Goal: Contribute content: Contribute content

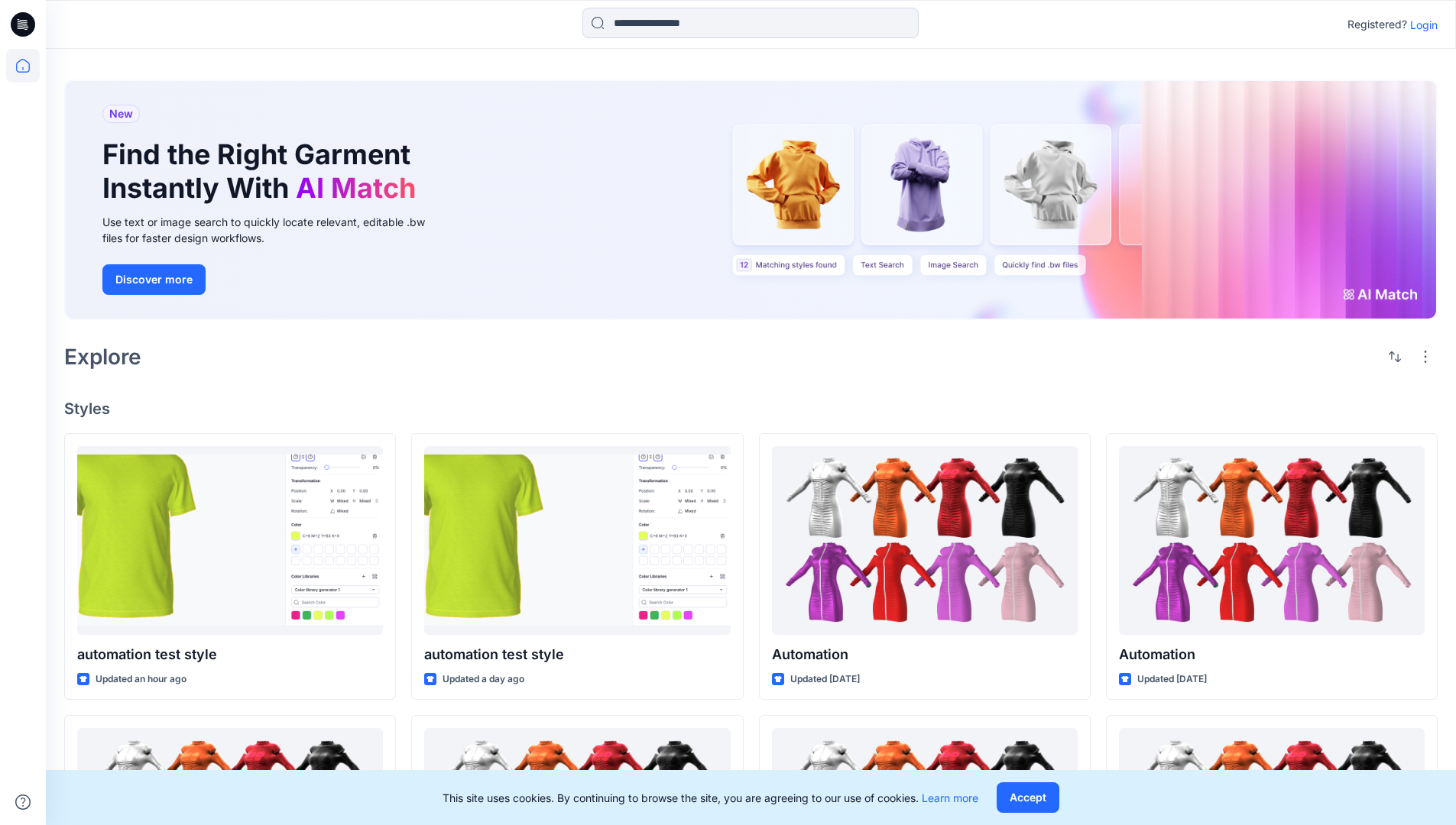
click at [1420, 25] on p "Login" at bounding box center [1424, 25] width 28 height 16
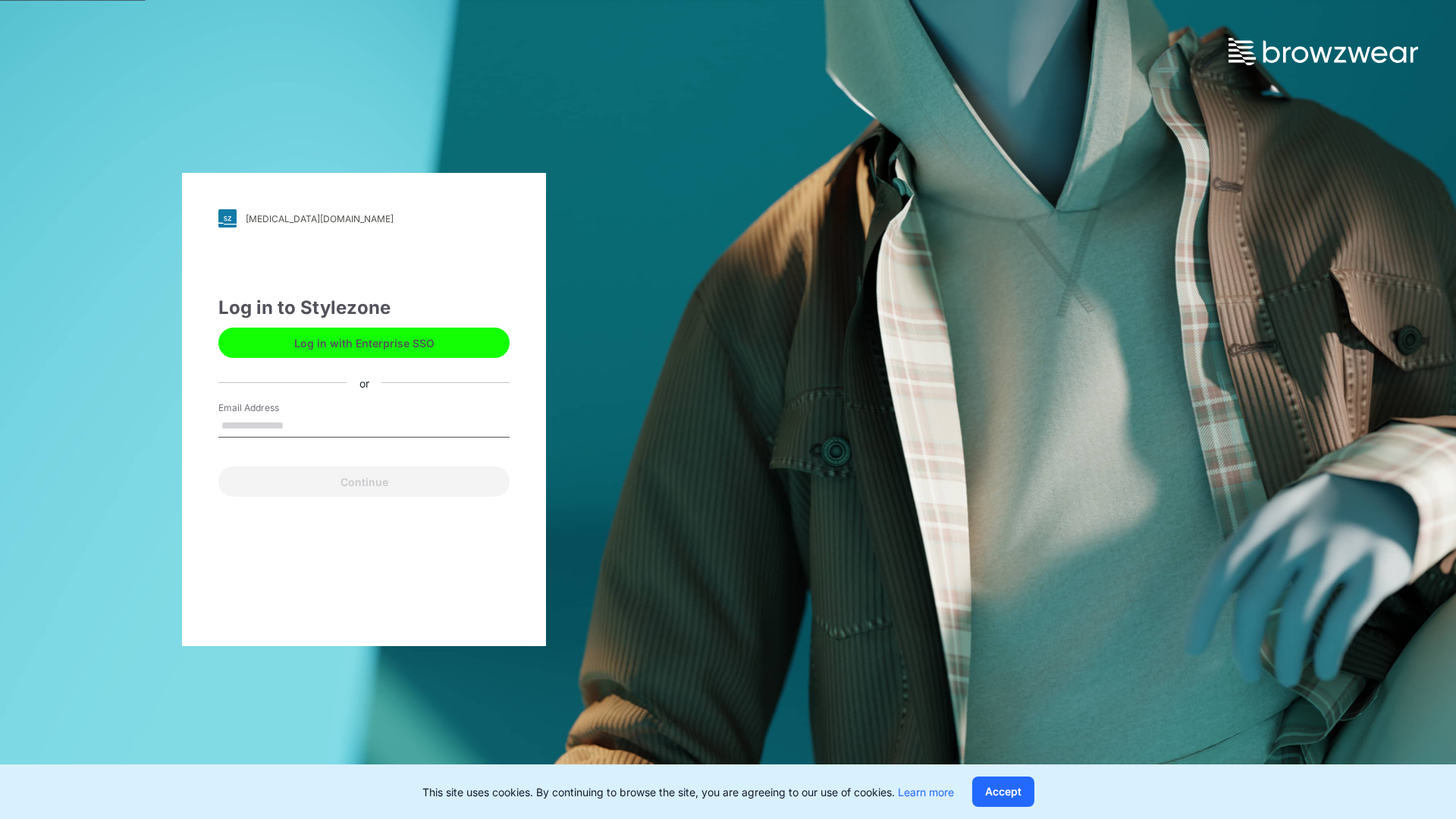
click at [300, 425] on input "Email Address" at bounding box center [364, 426] width 291 height 23
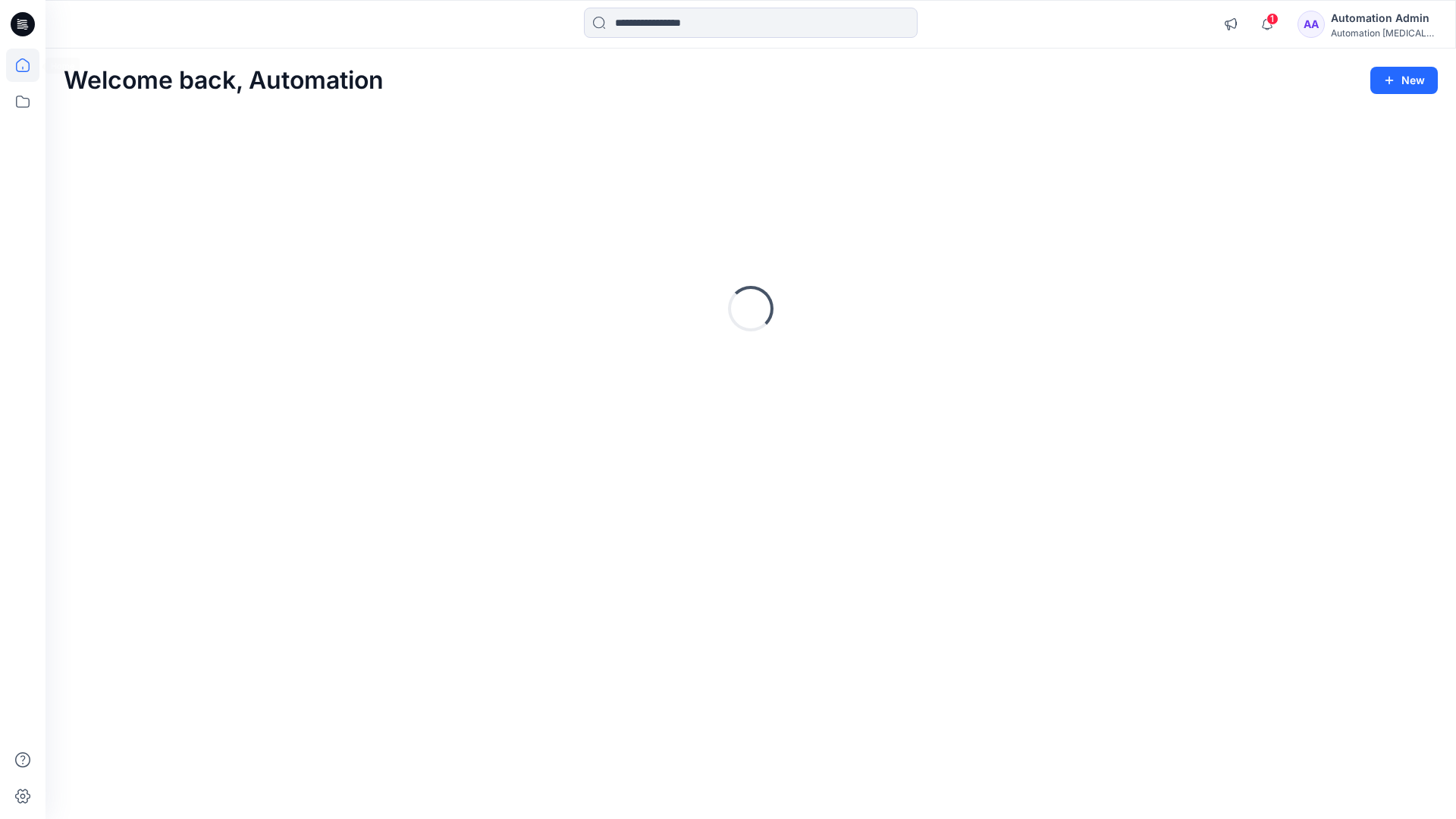
click at [29, 65] on icon at bounding box center [23, 65] width 14 height 14
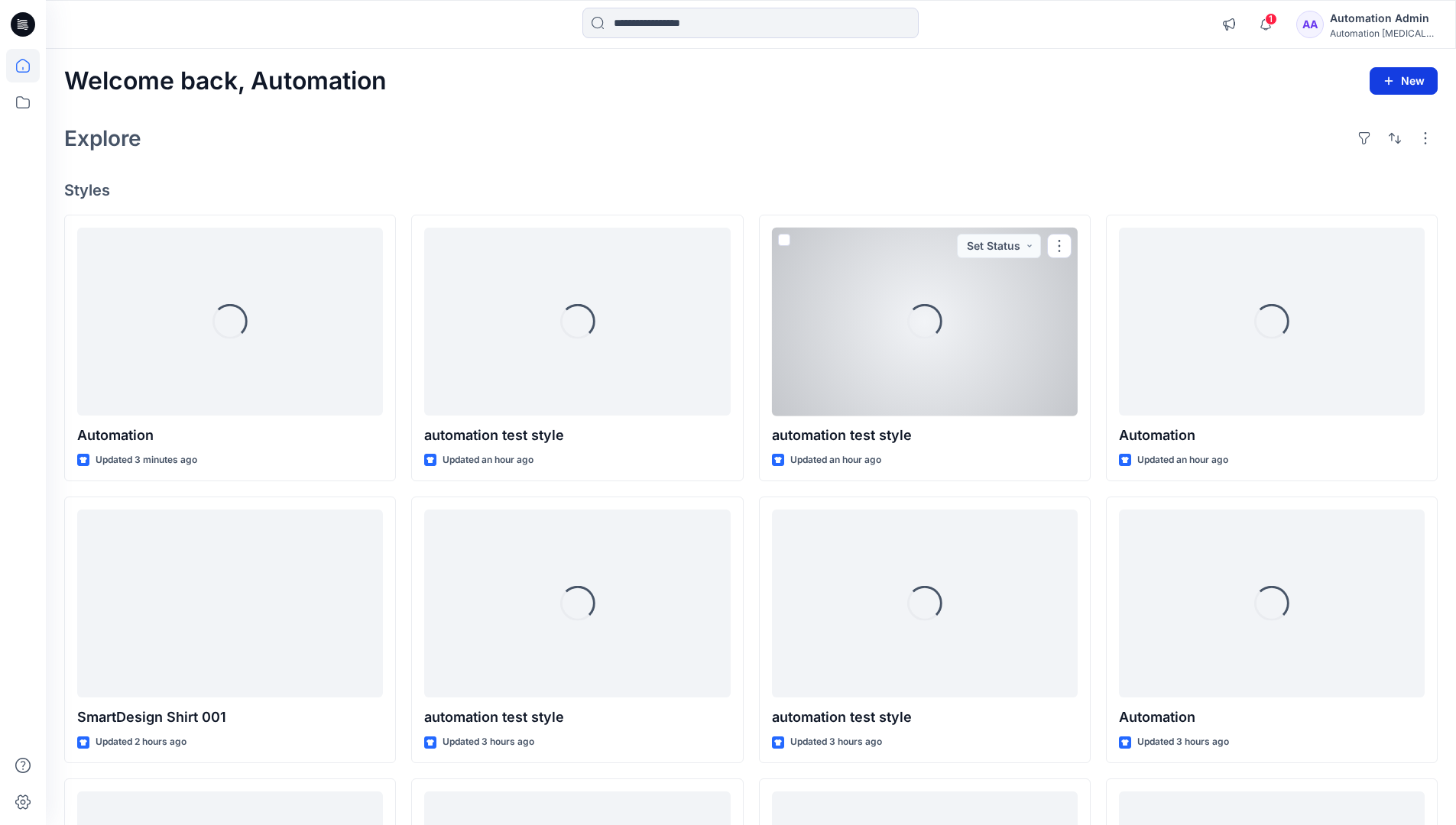
click at [1390, 73] on button "New" at bounding box center [1403, 81] width 68 height 28
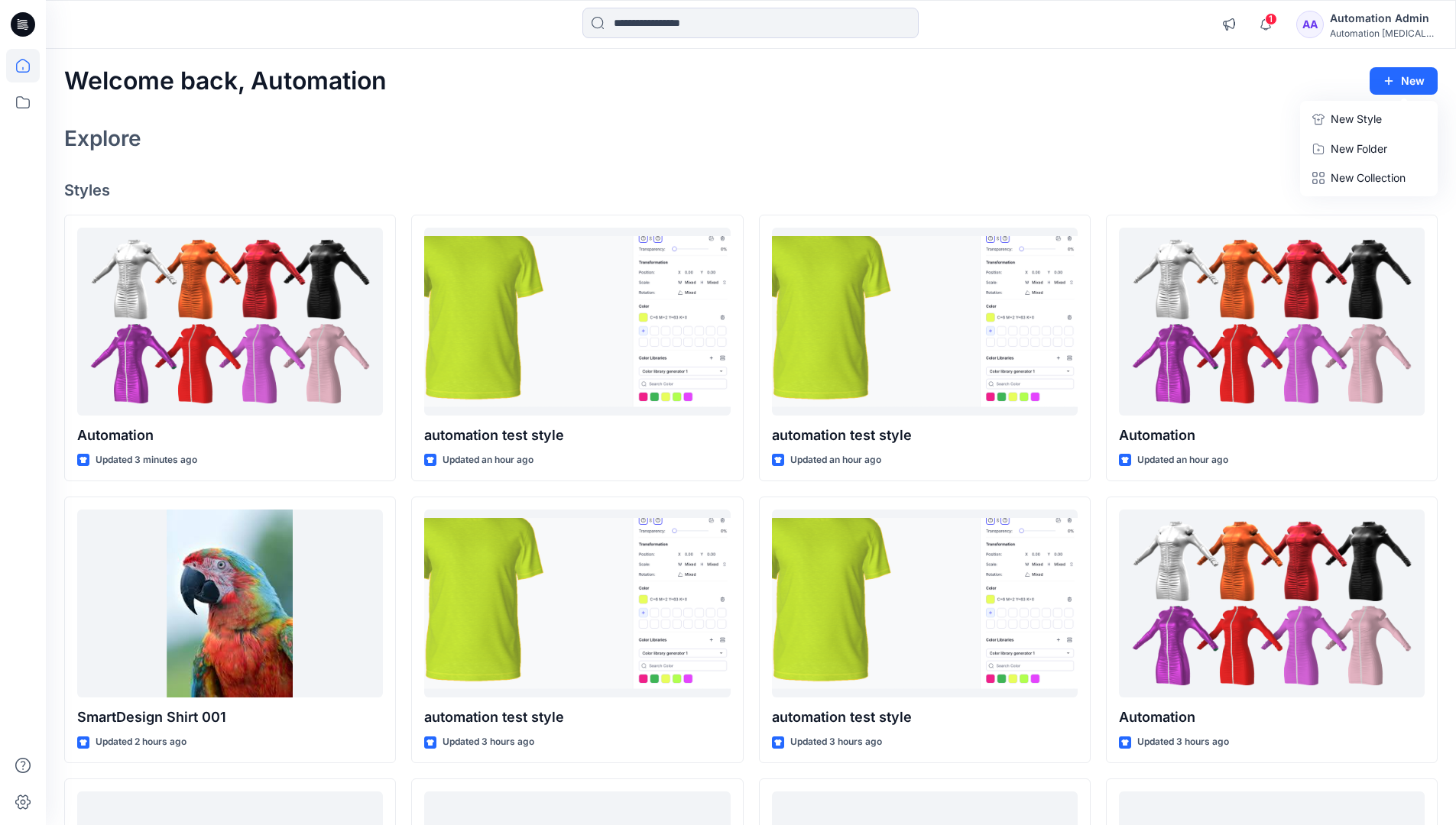
click at [1354, 118] on p "New Style" at bounding box center [1356, 120] width 51 height 18
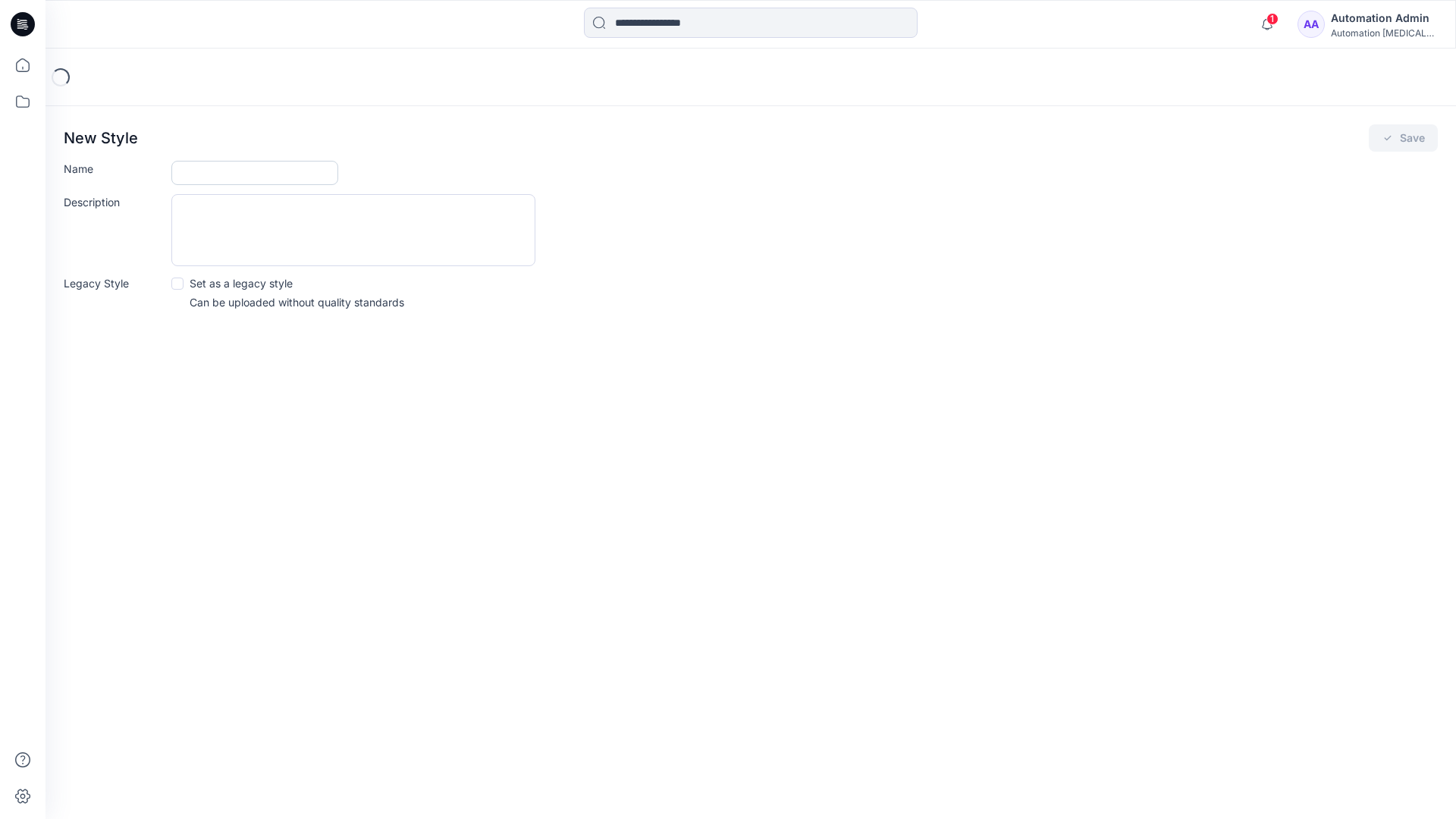
click at [196, 174] on input "Name" at bounding box center [254, 173] width 167 height 24
type input "**********"
click at [1400, 139] on button "Save" at bounding box center [1403, 138] width 69 height 27
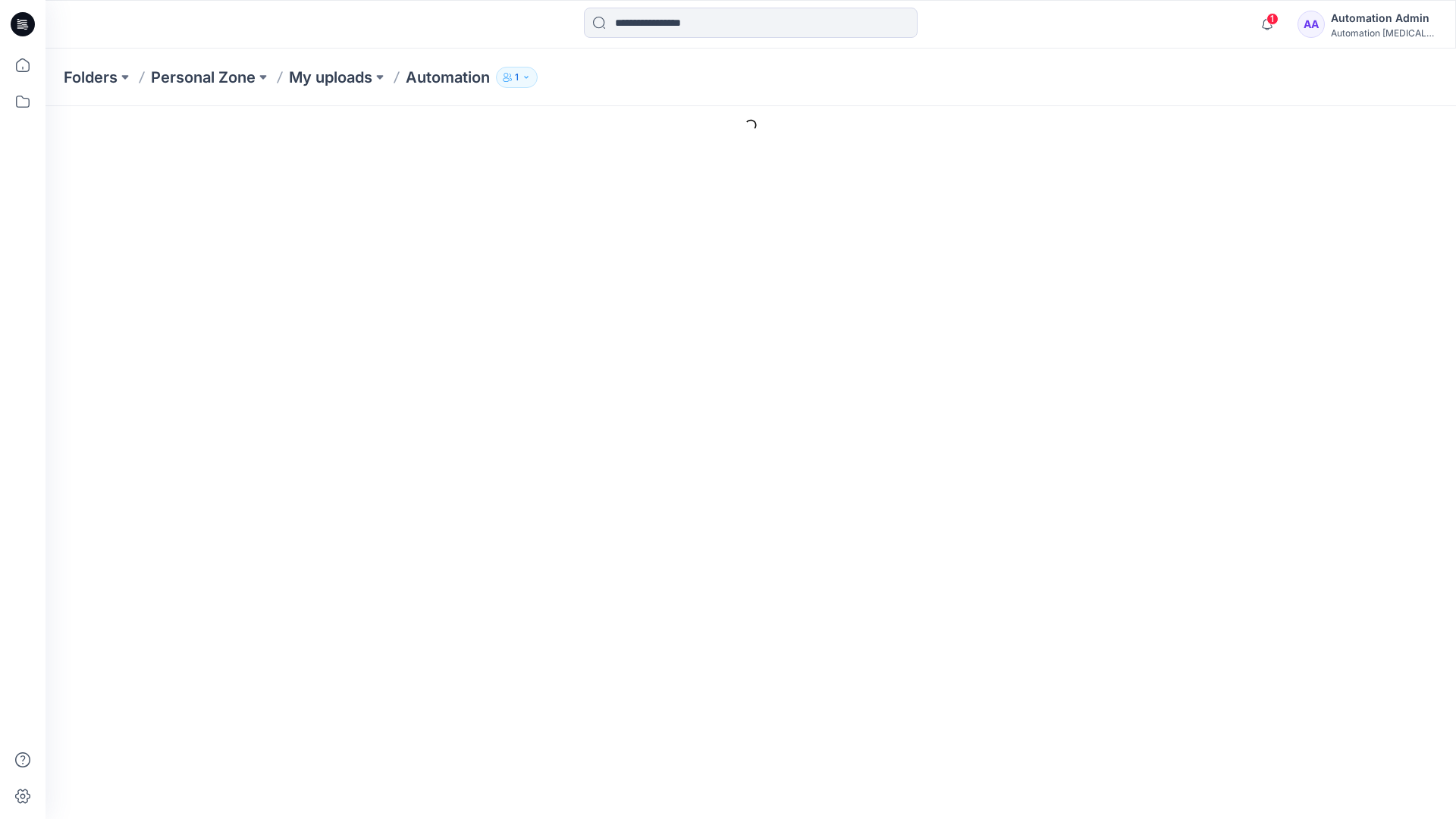
click at [1394, 693] on link "Add Resource" at bounding box center [1382, 706] width 99 height 26
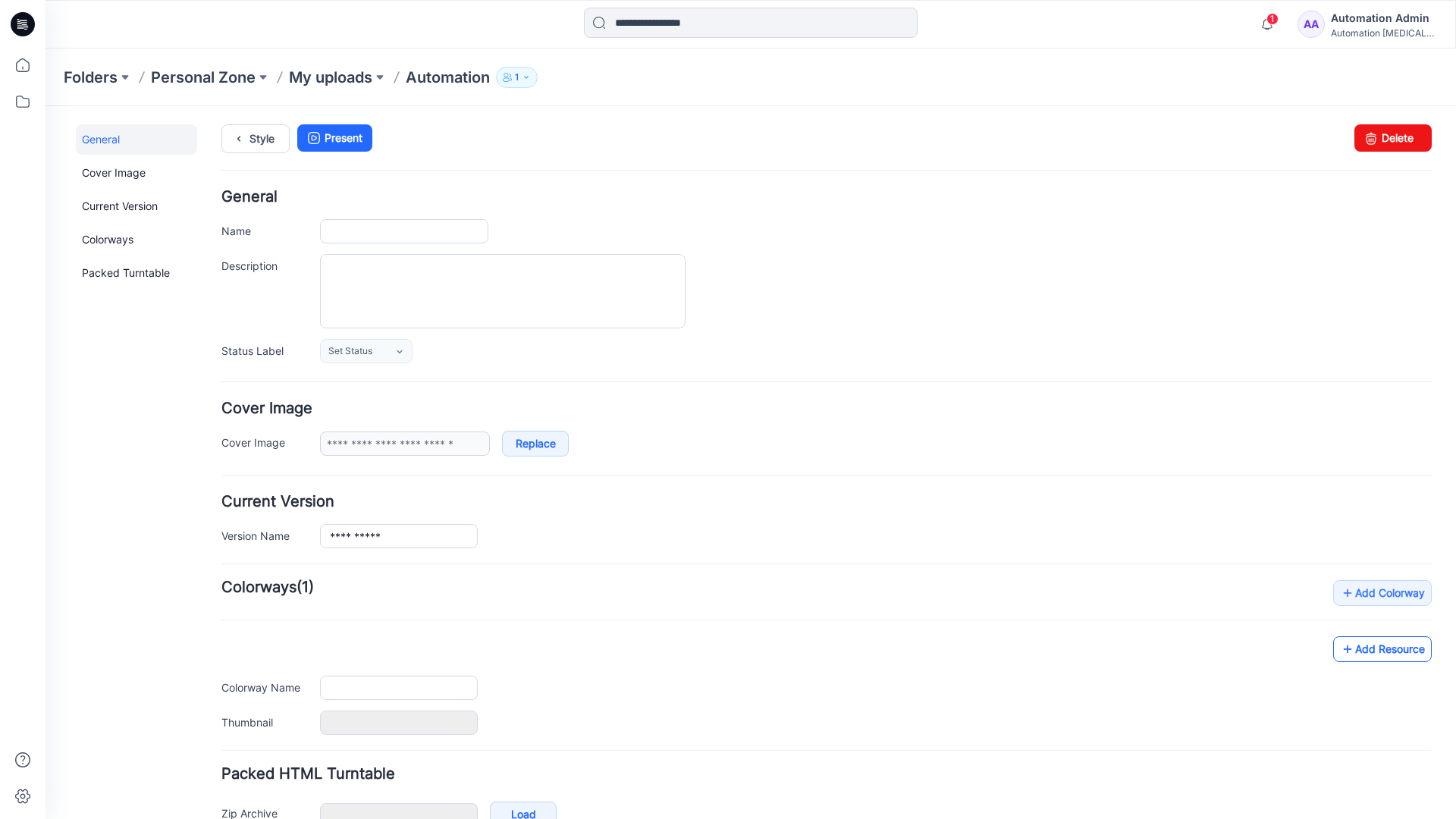
type input "**********"
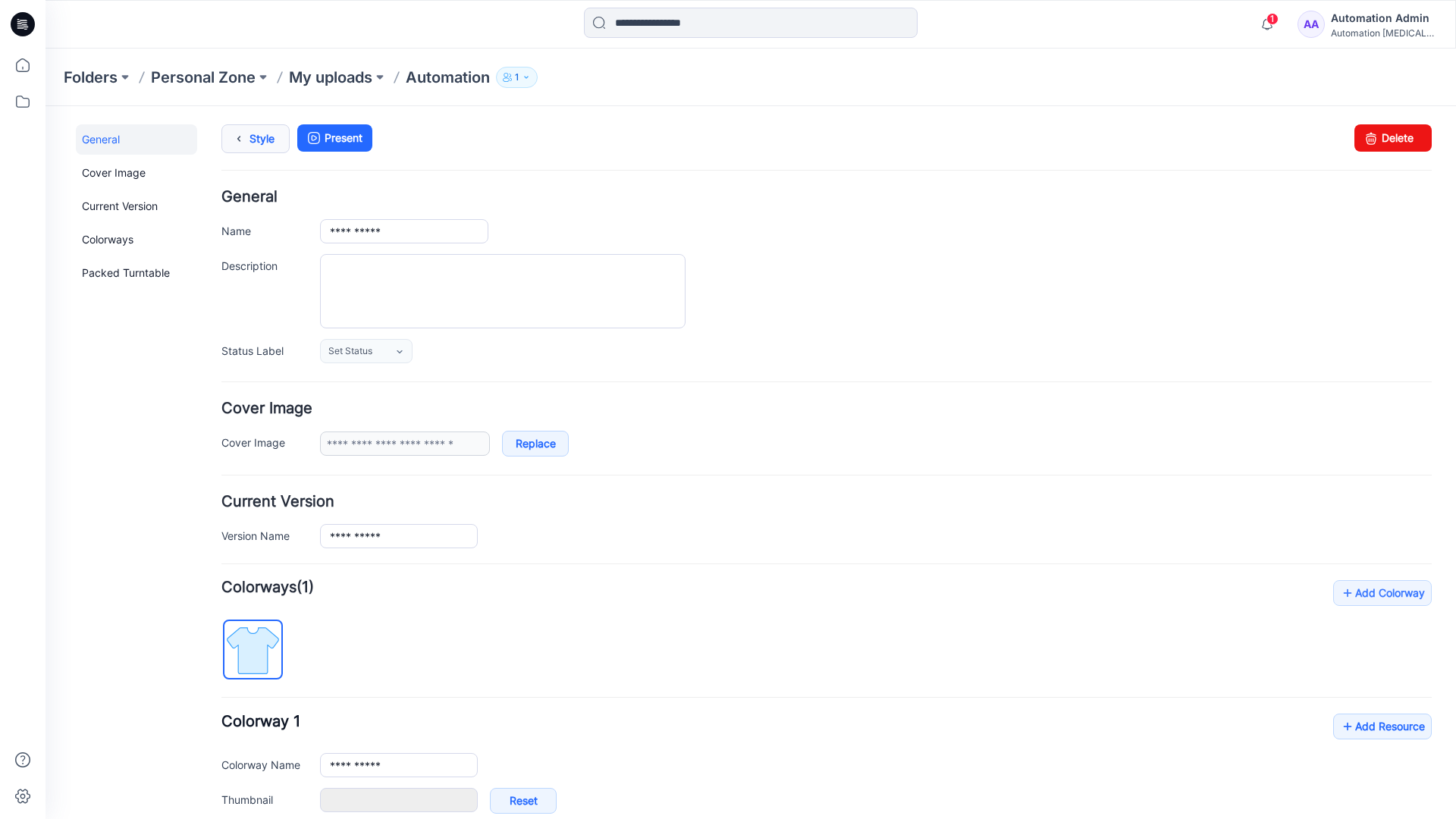
click at [257, 136] on link "Style" at bounding box center [256, 139] width 68 height 29
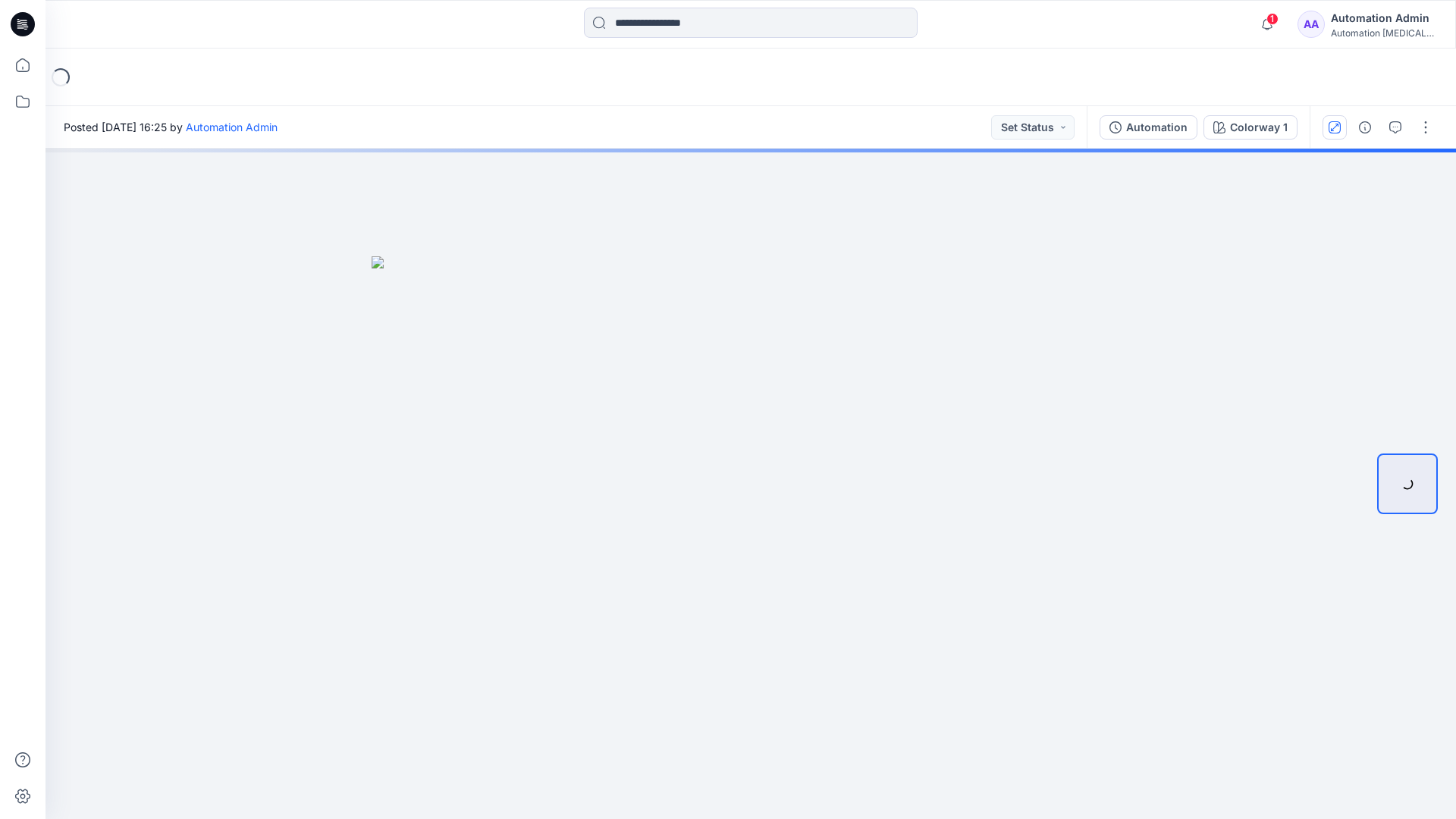
click at [1337, 124] on icon "button" at bounding box center [1334, 126] width 8 height 8
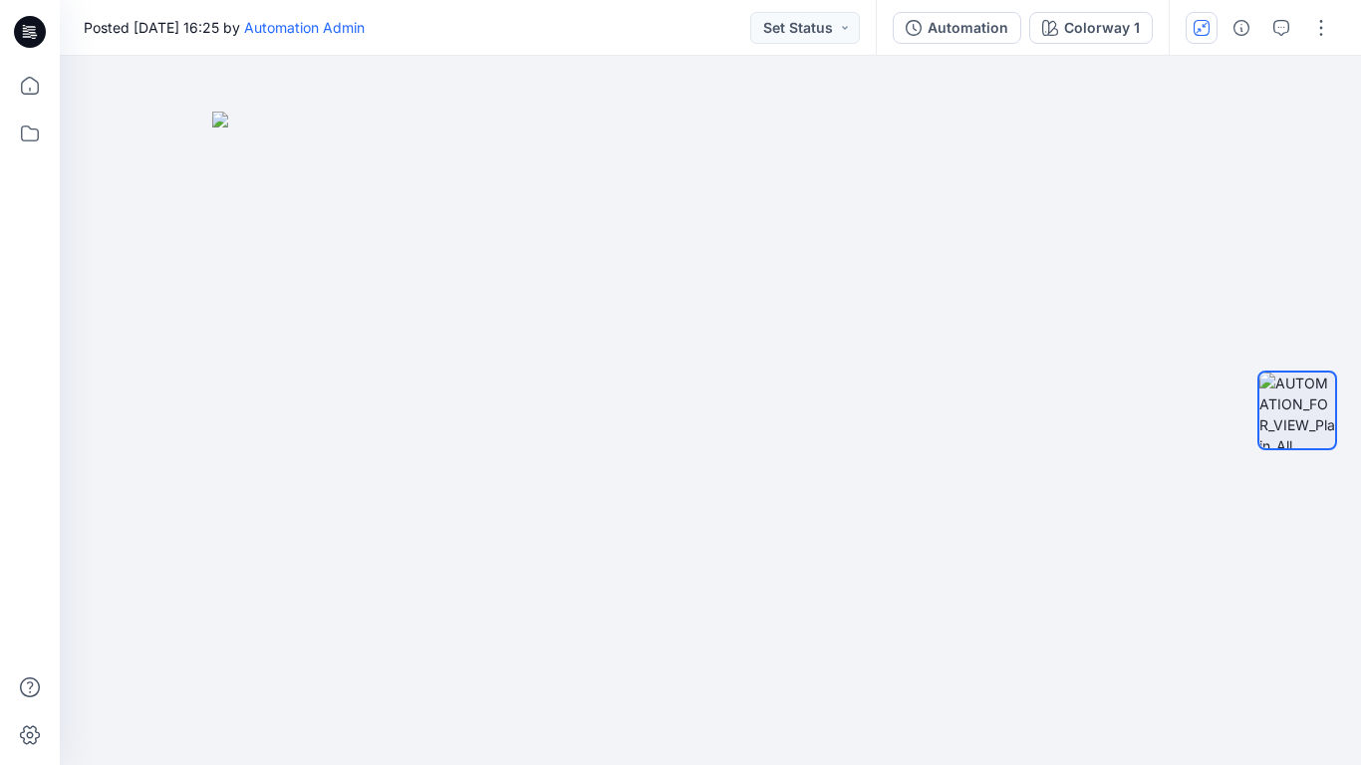
click at [1199, 35] on button "button" at bounding box center [1202, 28] width 32 height 32
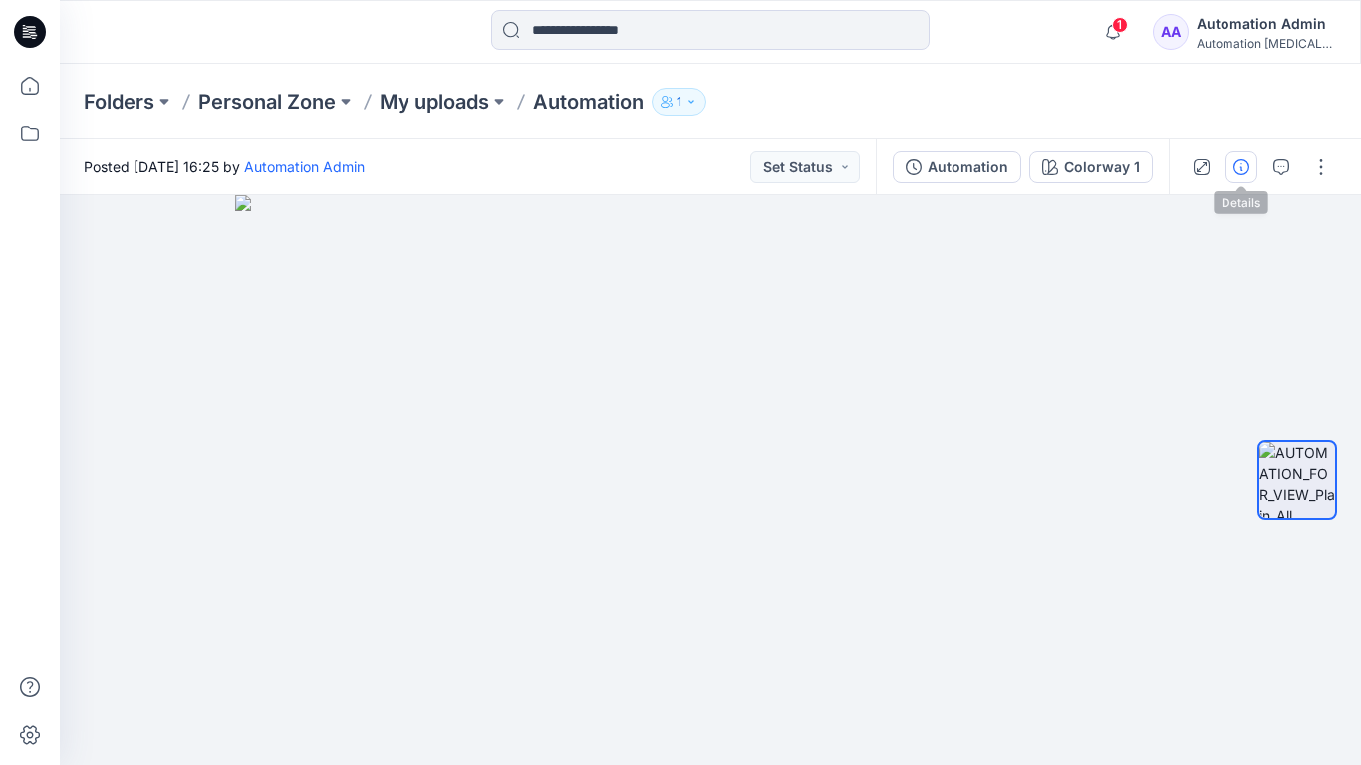
click at [1238, 167] on icon "button" at bounding box center [1242, 167] width 16 height 16
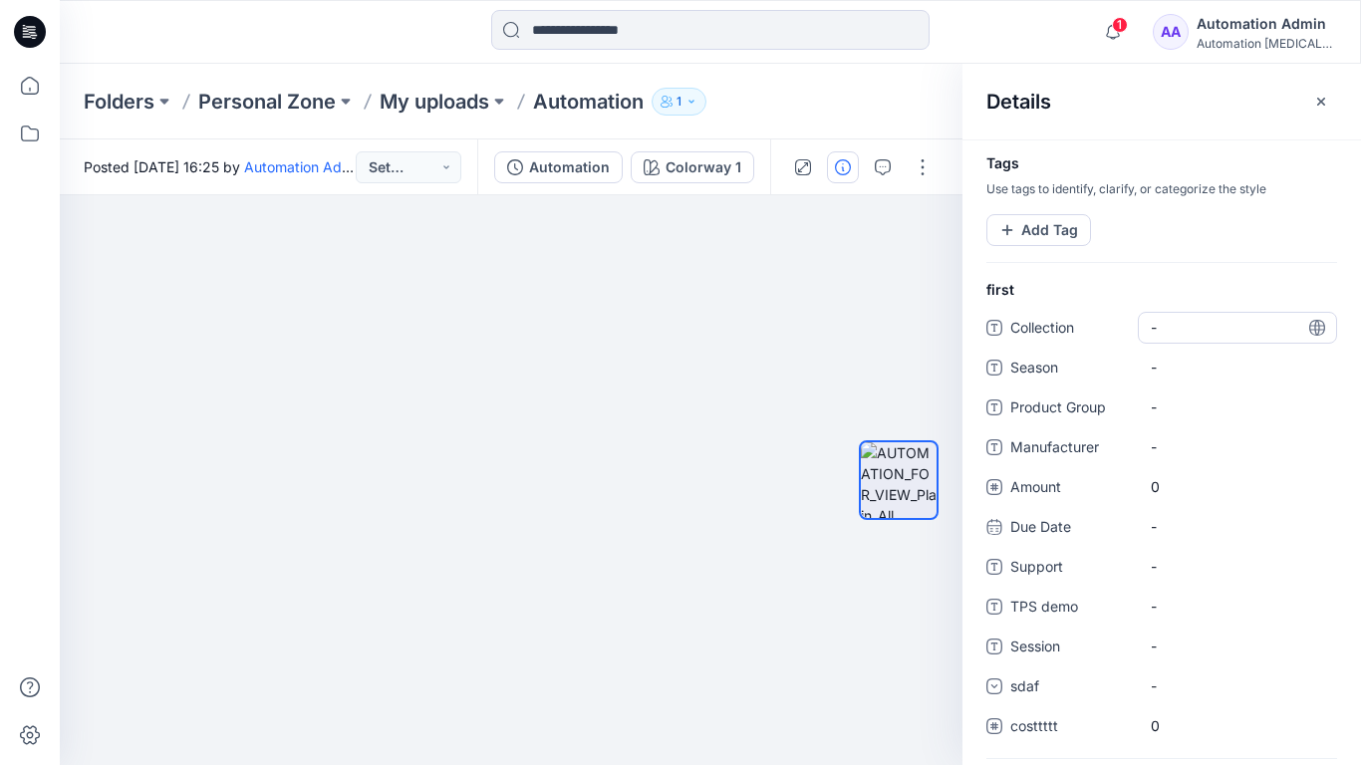
click at [1173, 323] on span "-" at bounding box center [1237, 327] width 173 height 21
type textarea "**********"
click at [905, 329] on div at bounding box center [899, 481] width 80 height 326
click at [1213, 333] on span "dsfdsfsdfsdfsd" at bounding box center [1237, 327] width 173 height 21
type textarea "*"
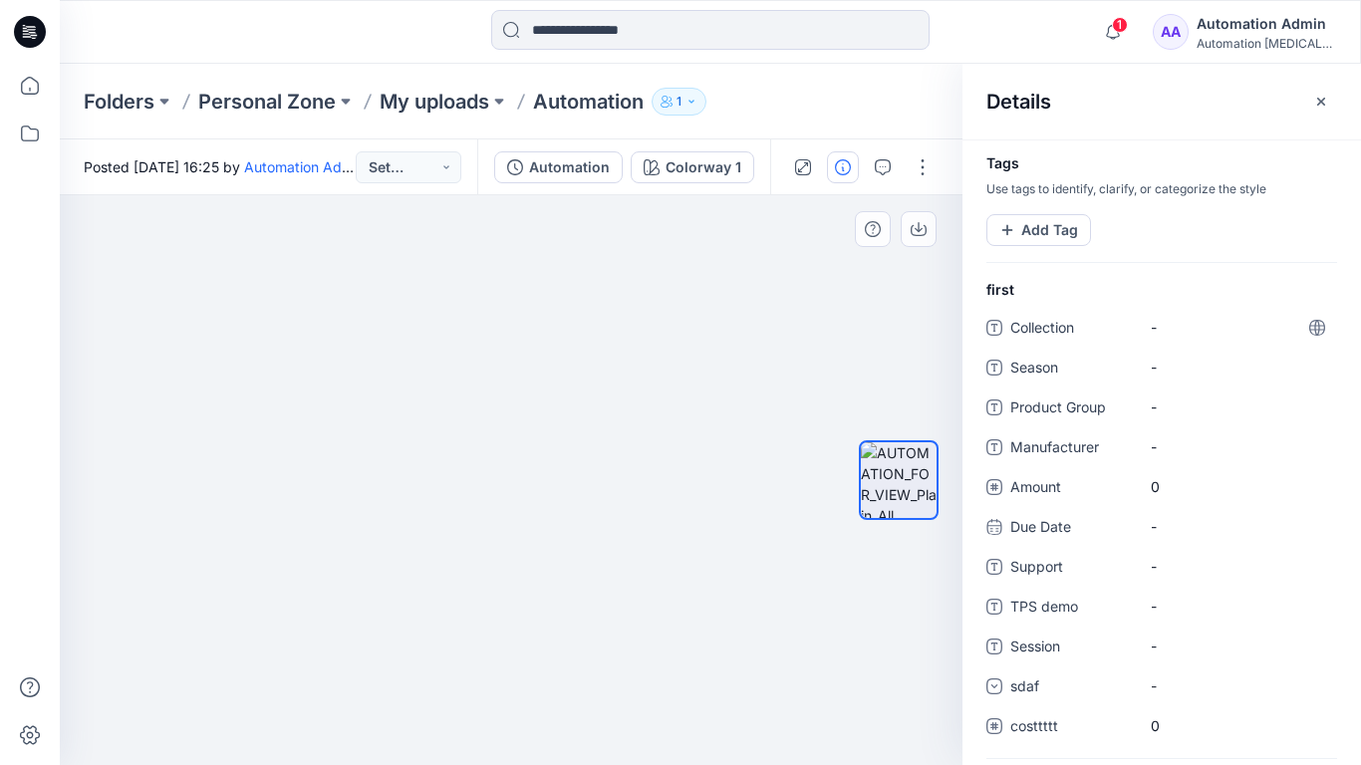
click at [851, 318] on div at bounding box center [899, 481] width 128 height 326
click at [1040, 236] on button "Add Tag" at bounding box center [1039, 230] width 105 height 32
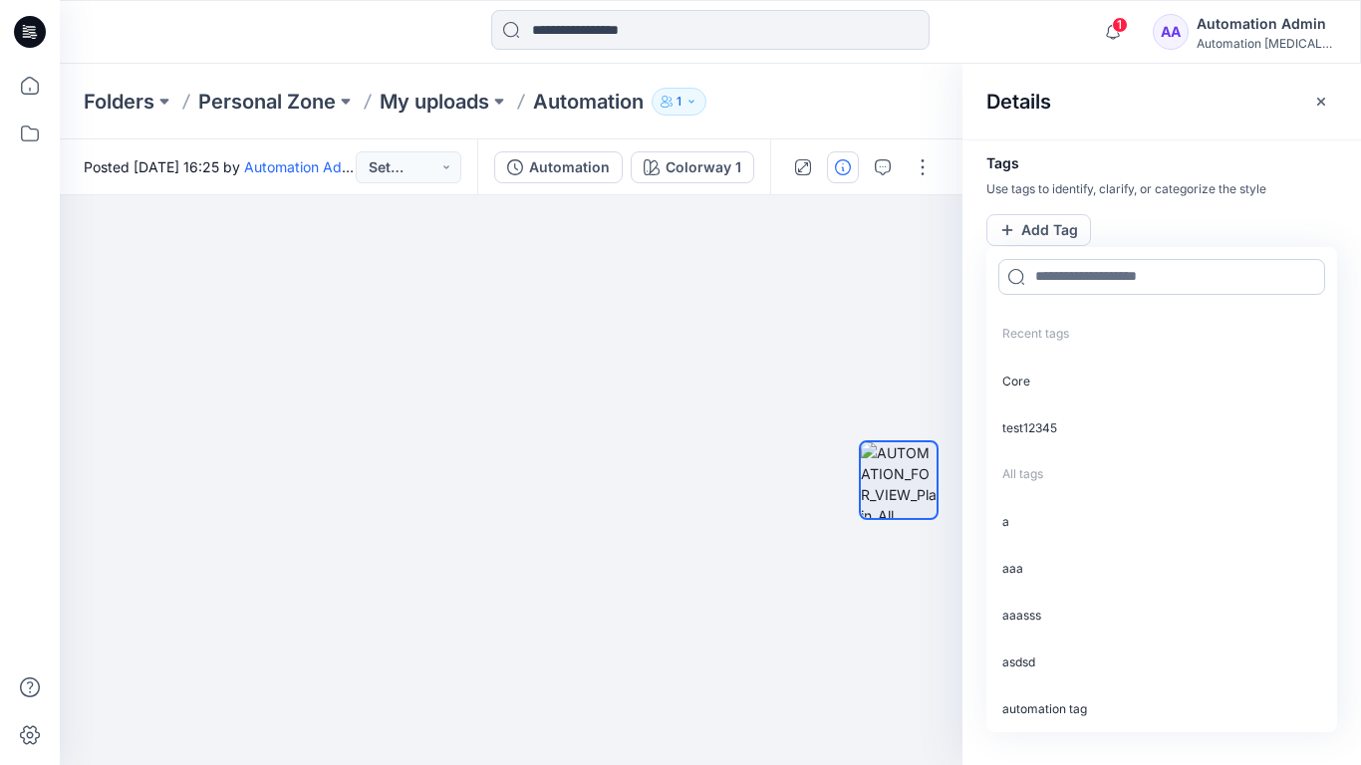
click at [1067, 285] on input at bounding box center [1162, 277] width 327 height 36
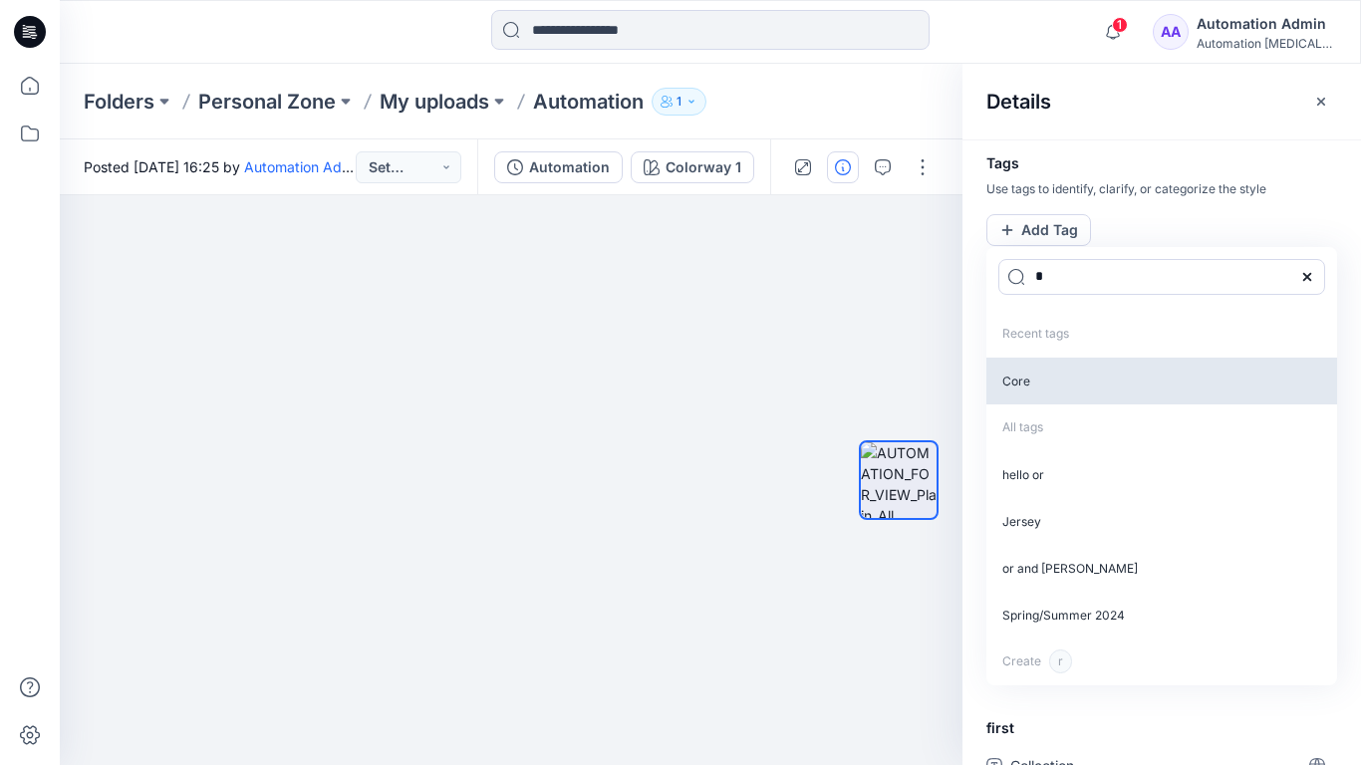
type input "*"
click at [1034, 386] on p "Core" at bounding box center [1162, 381] width 351 height 47
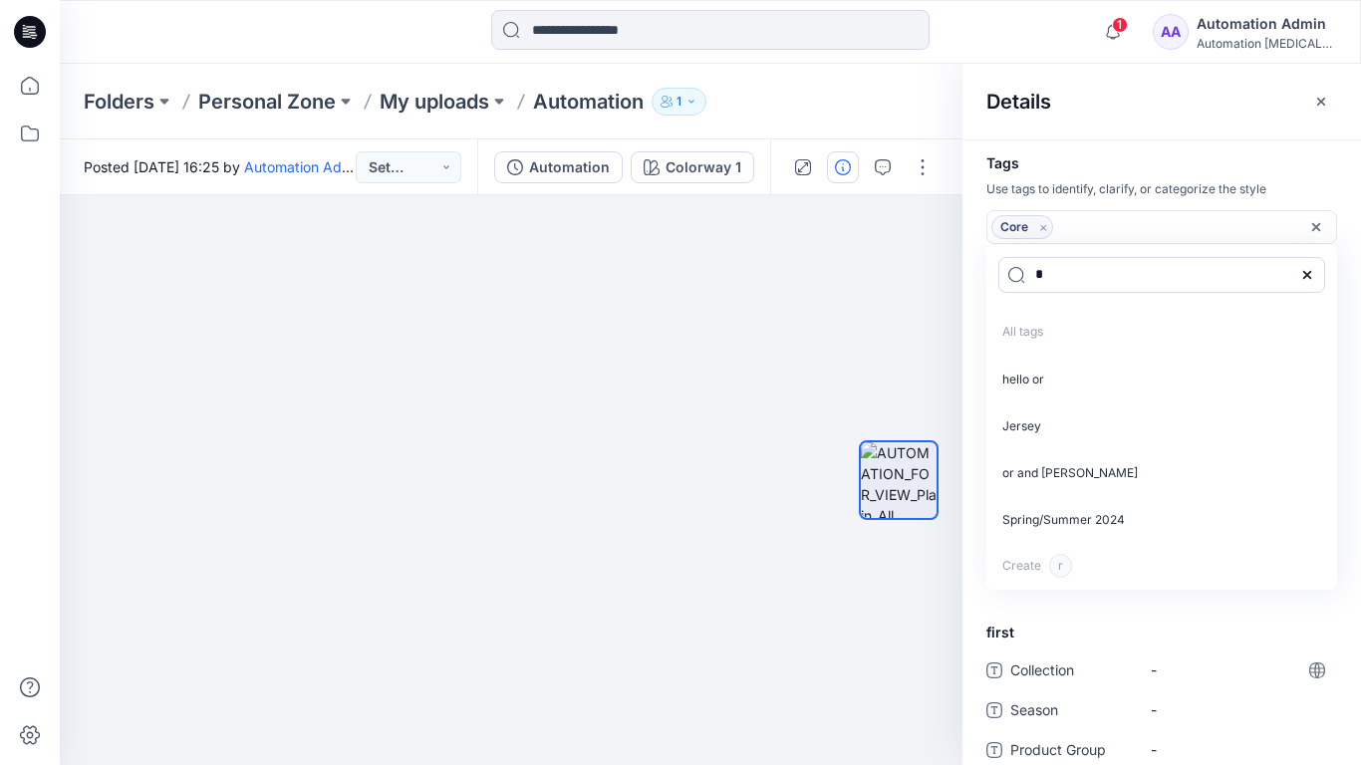
click at [1043, 229] on icon "Remove tag" at bounding box center [1043, 227] width 17 height 17
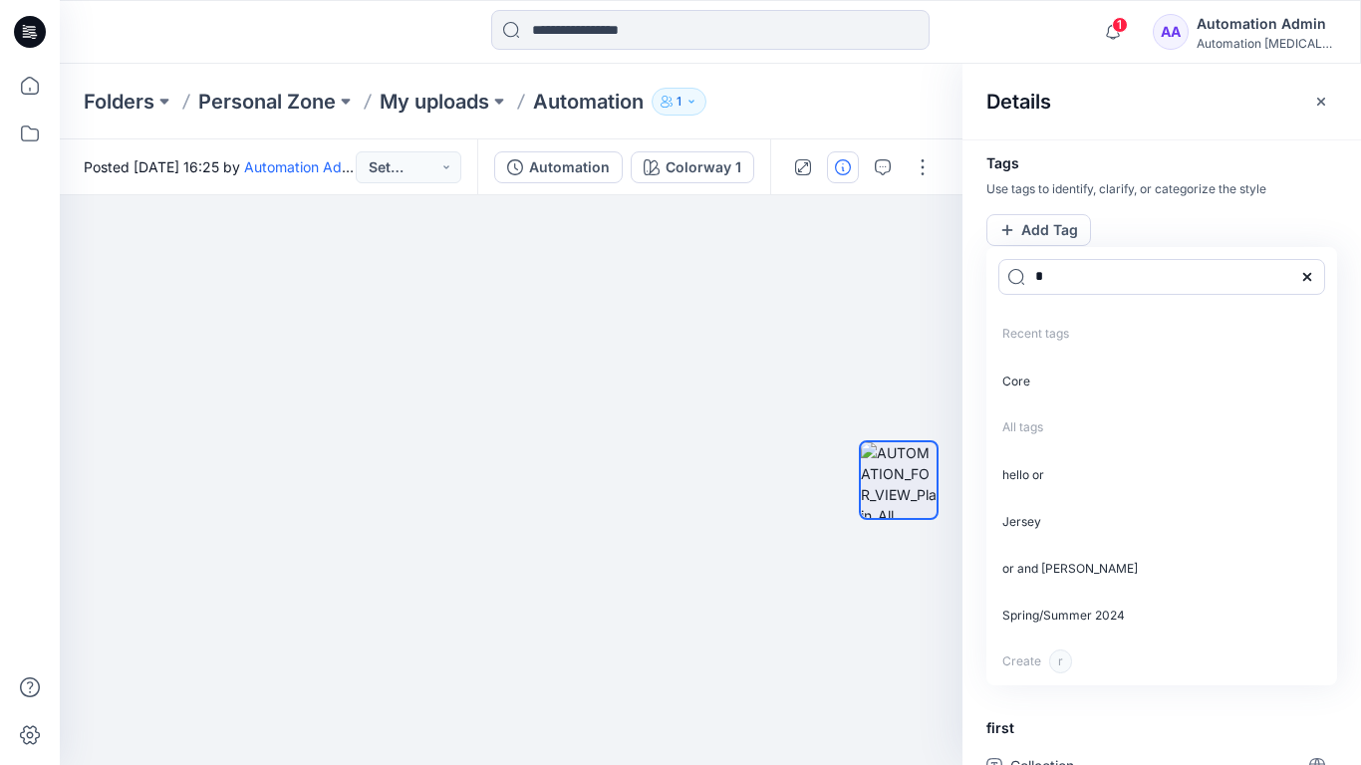
click at [1313, 275] on icon at bounding box center [1308, 277] width 16 height 16
click at [1314, 105] on icon "button" at bounding box center [1322, 102] width 16 height 16
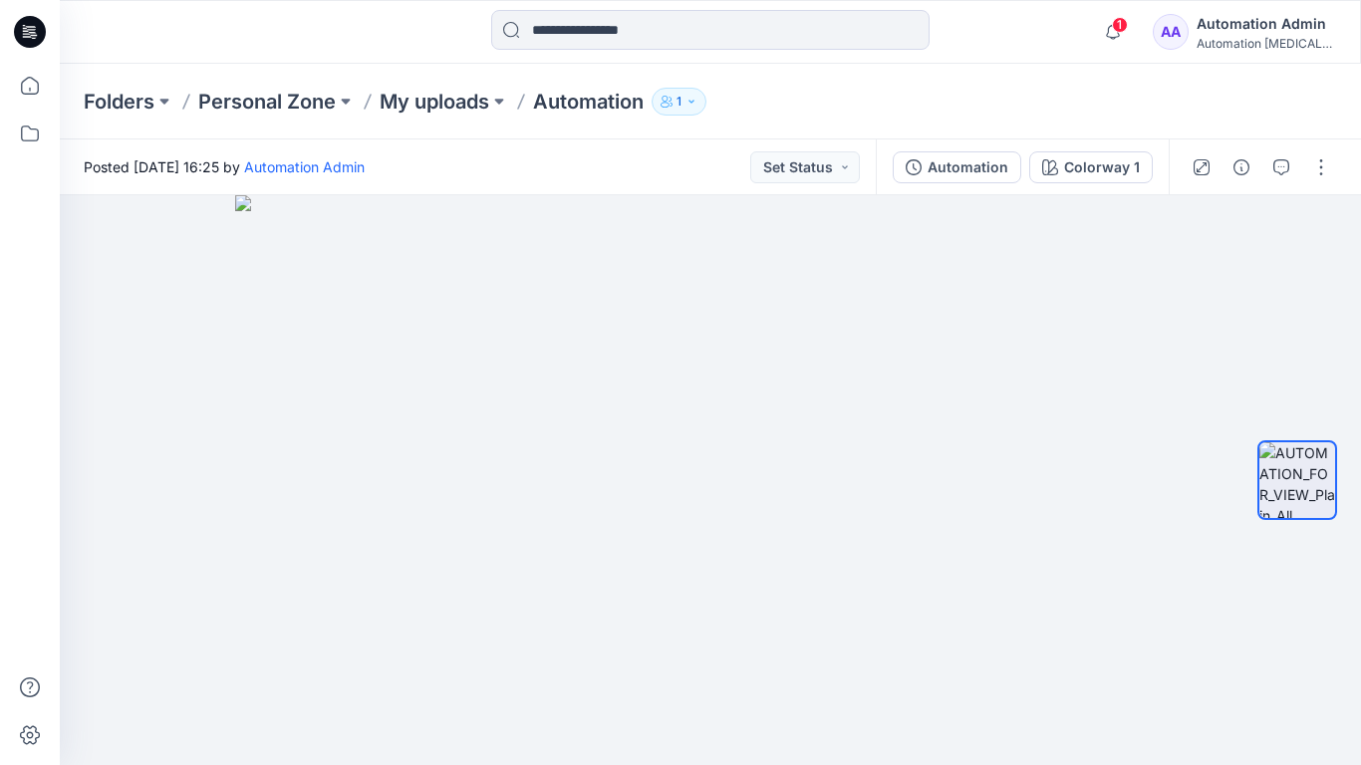
click at [1231, 21] on div "Automation Admin" at bounding box center [1267, 24] width 140 height 24
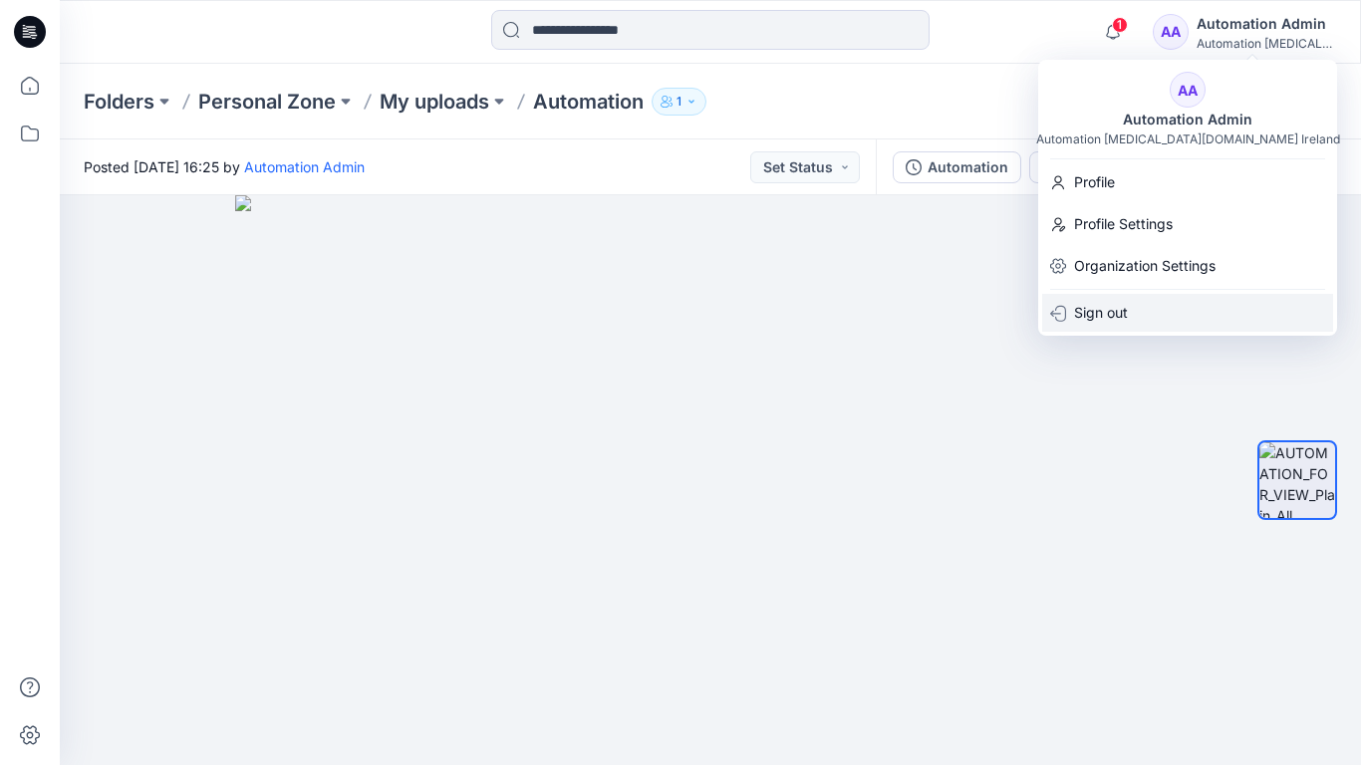
click at [1107, 303] on p "Sign out" at bounding box center [1101, 313] width 54 height 38
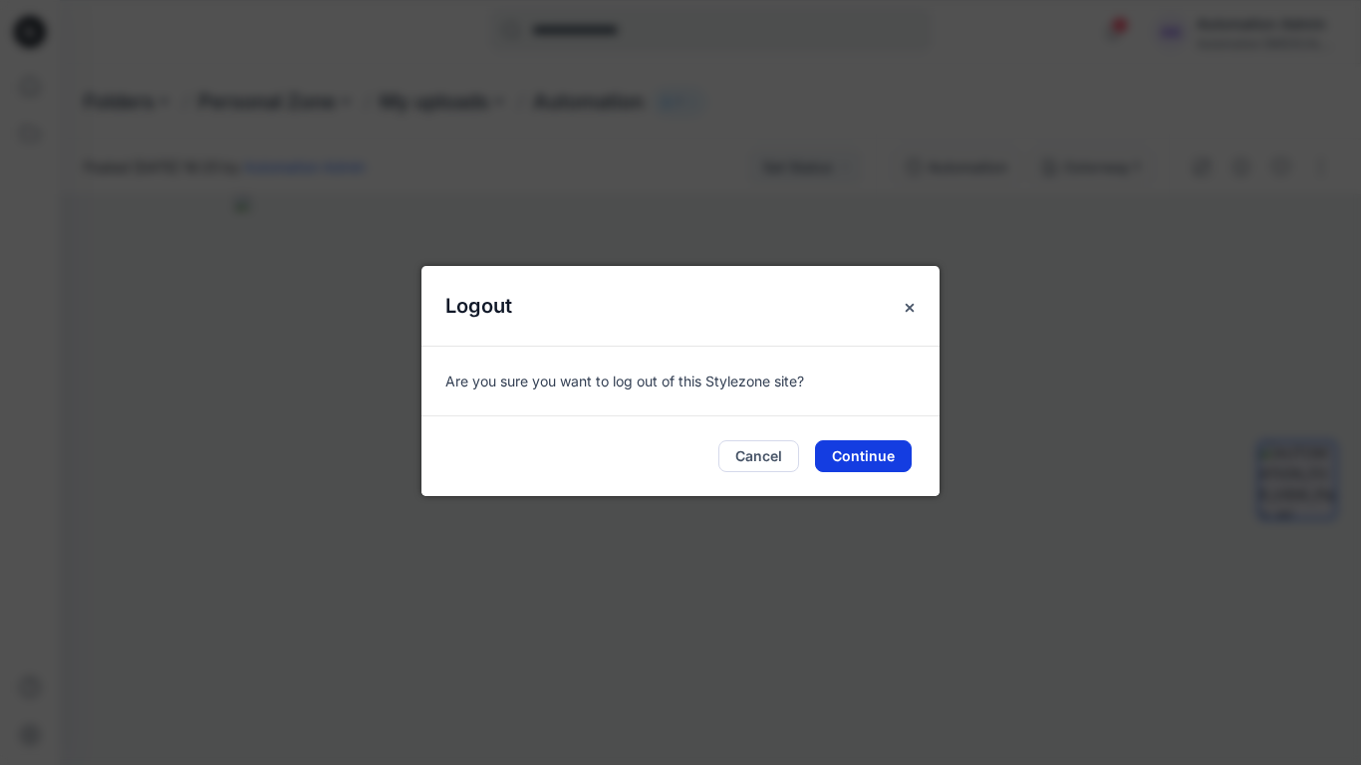
click at [860, 446] on button "Continue" at bounding box center [863, 457] width 97 height 32
